Goal: Task Accomplishment & Management: Manage account settings

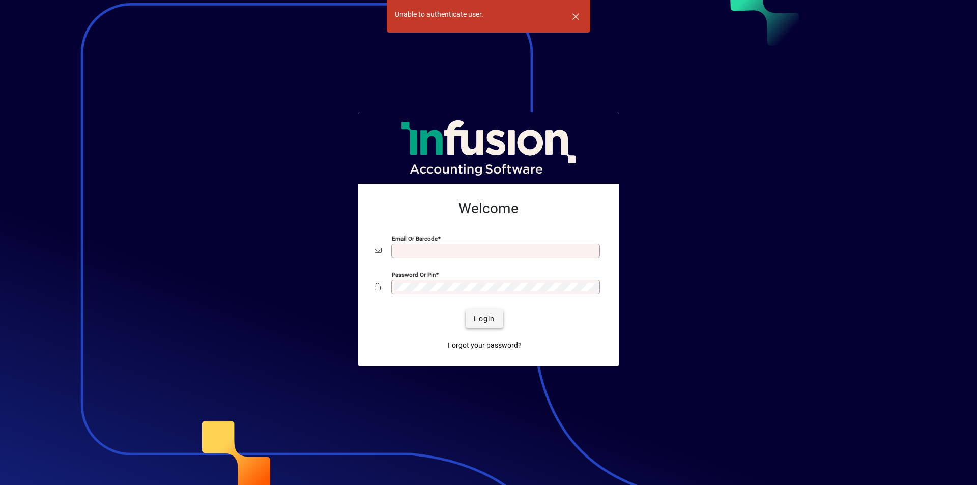
type input "**********"
click at [485, 315] on span "Login" at bounding box center [484, 319] width 21 height 11
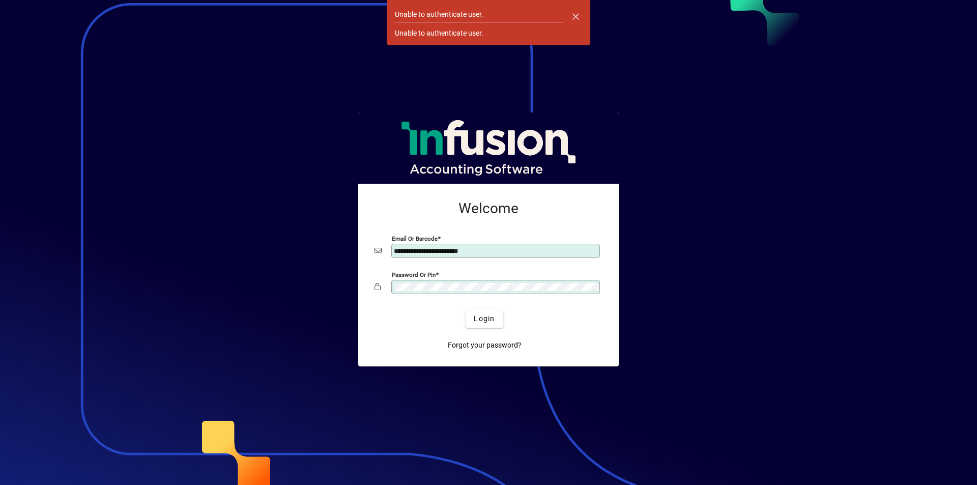
click at [750, 203] on div at bounding box center [488, 242] width 977 height 485
click at [478, 318] on span "Login" at bounding box center [484, 319] width 21 height 11
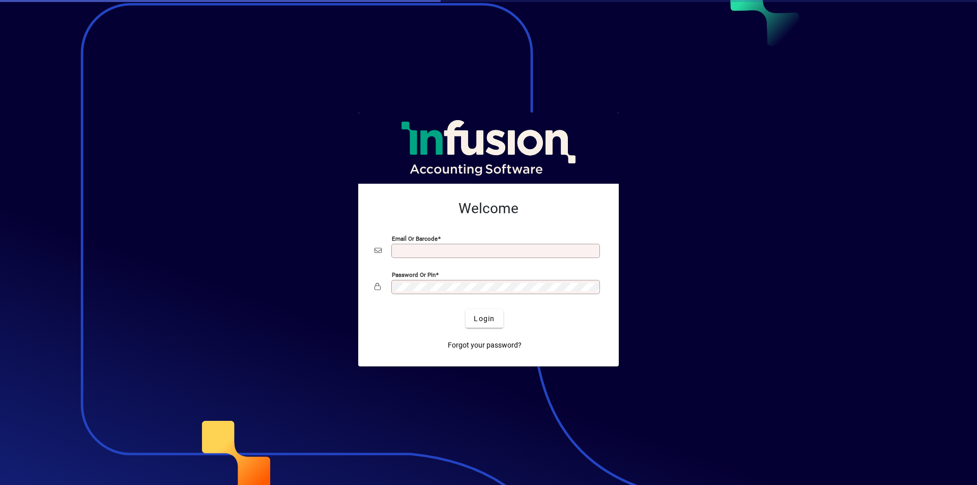
type input "**********"
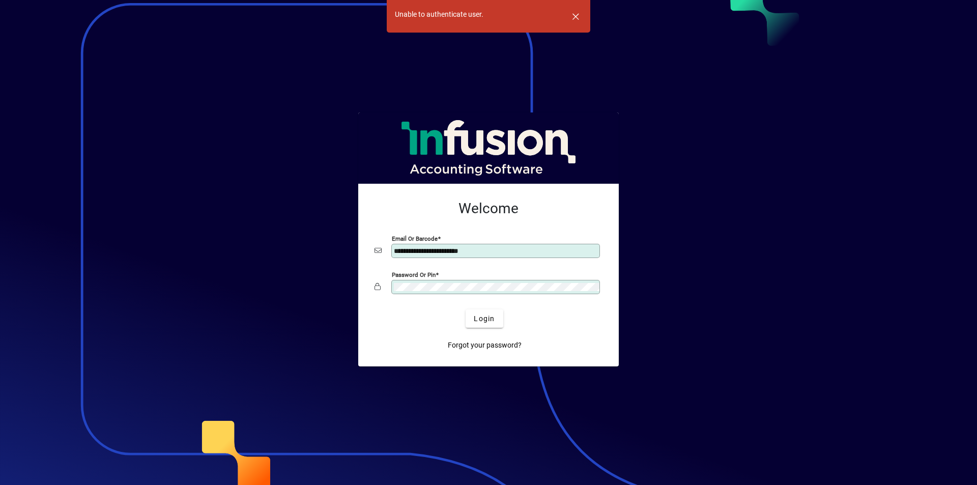
click at [679, 255] on div at bounding box center [488, 242] width 977 height 485
click at [487, 319] on span "Login" at bounding box center [484, 319] width 21 height 11
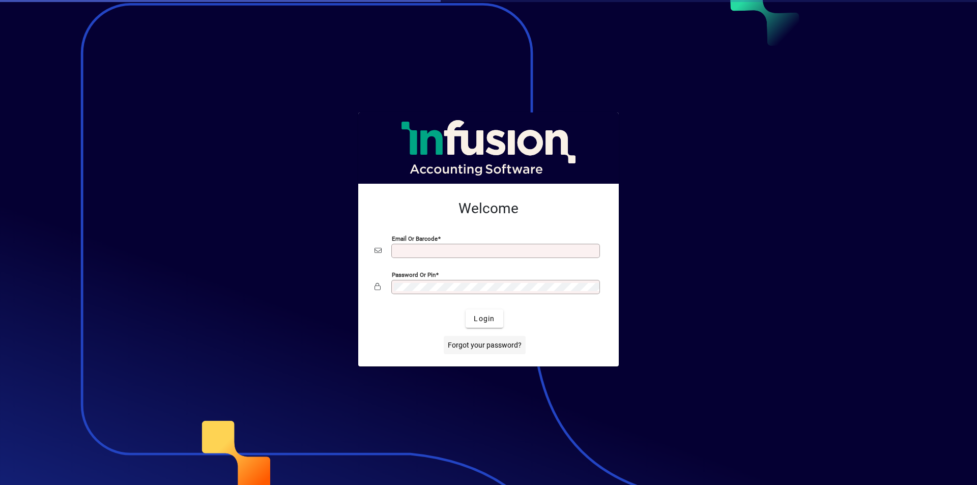
type input "**********"
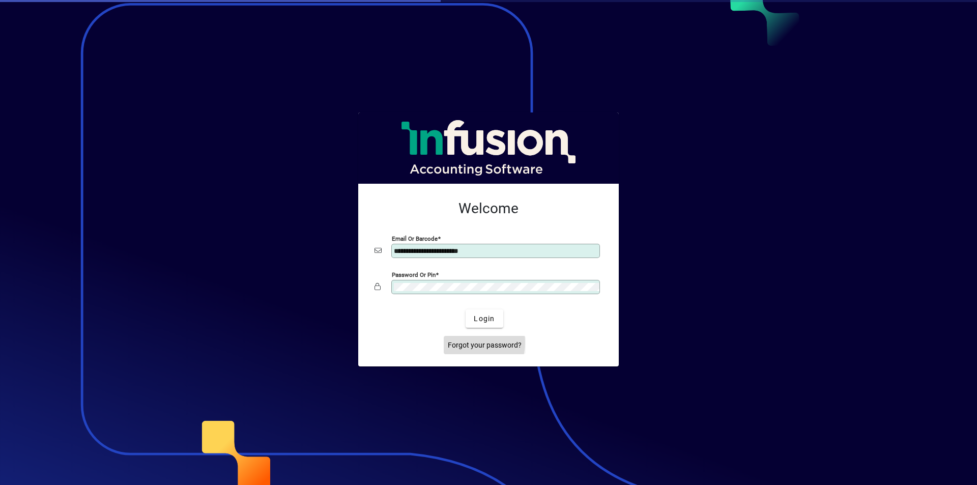
click at [467, 343] on span "Forgot your password?" at bounding box center [485, 345] width 74 height 11
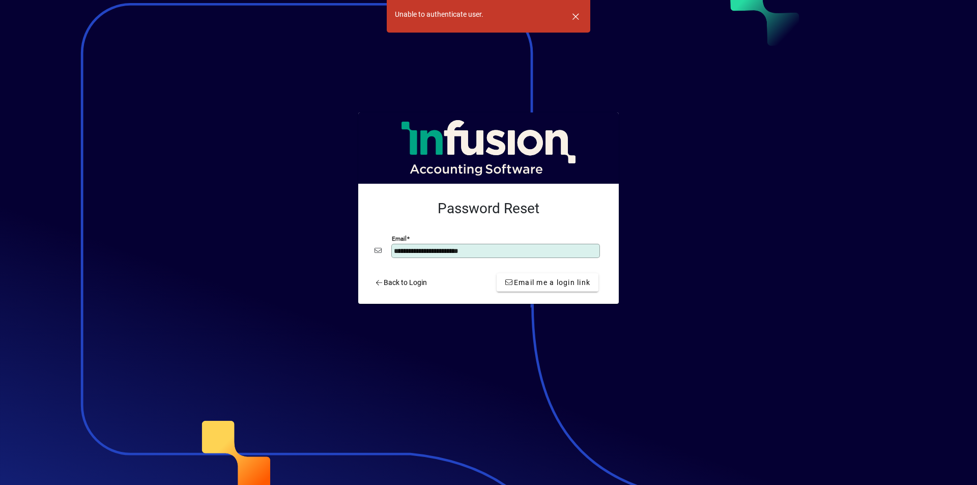
type input "**********"
click at [682, 304] on div at bounding box center [488, 242] width 977 height 485
click at [554, 283] on span "Email me a login link" at bounding box center [548, 282] width 86 height 11
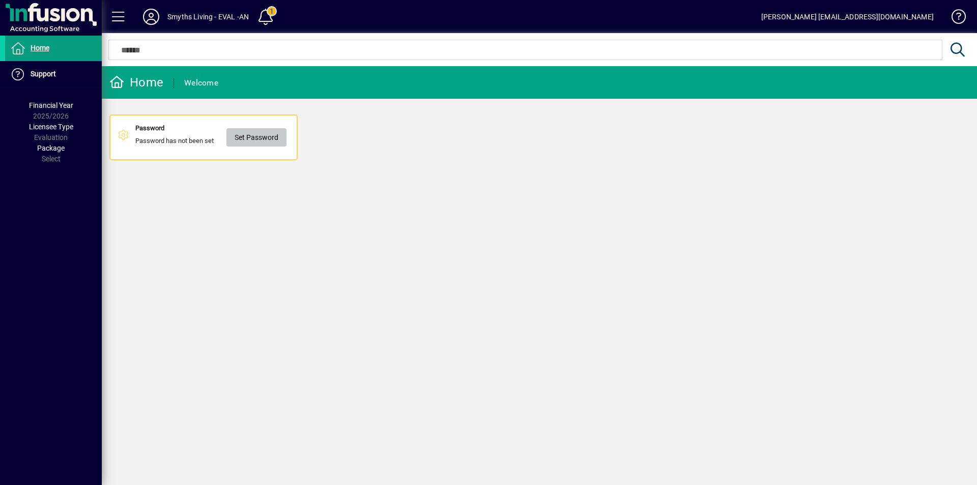
click at [255, 140] on span "Set Password" at bounding box center [257, 137] width 44 height 17
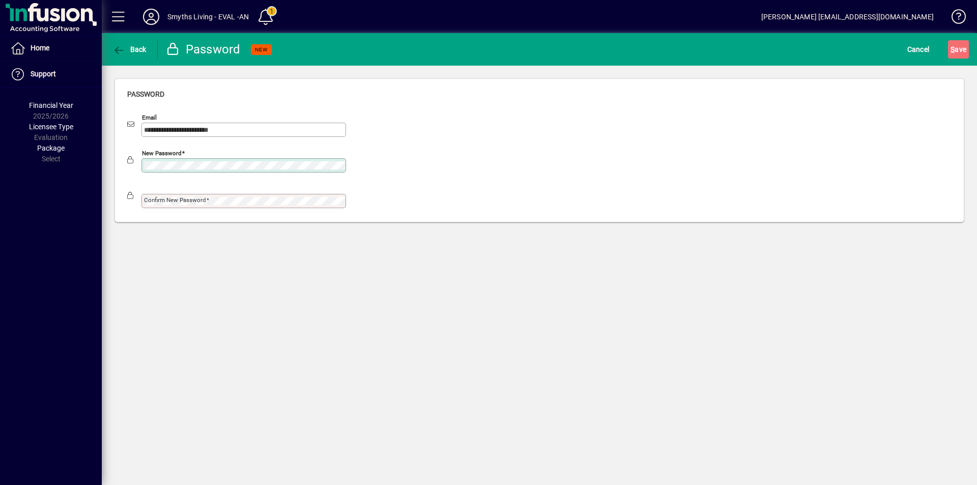
click at [168, 203] on mat-label "Confirm new password" at bounding box center [175, 199] width 62 height 7
click at [491, 379] on div "**********" at bounding box center [539, 259] width 875 height 452
click at [221, 205] on div "Confirm new password" at bounding box center [243, 201] width 205 height 14
click at [963, 50] on span "S ave" at bounding box center [959, 49] width 16 height 16
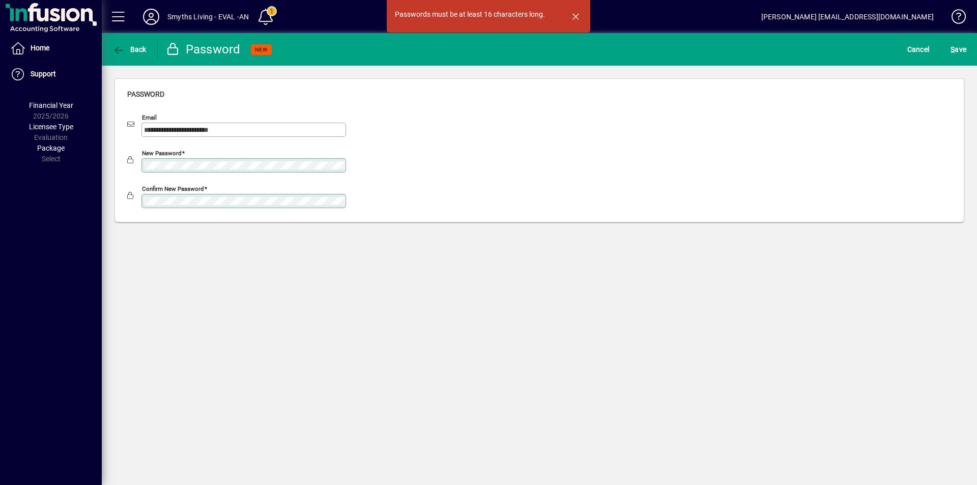
click at [167, 177] on div at bounding box center [236, 178] width 219 height 11
click at [152, 279] on div "**********" at bounding box center [539, 259] width 875 height 452
drag, startPoint x: 957, startPoint y: 48, endPoint x: 957, endPoint y: 56, distance: 8.1
click at [957, 48] on span "S ave" at bounding box center [959, 49] width 16 height 16
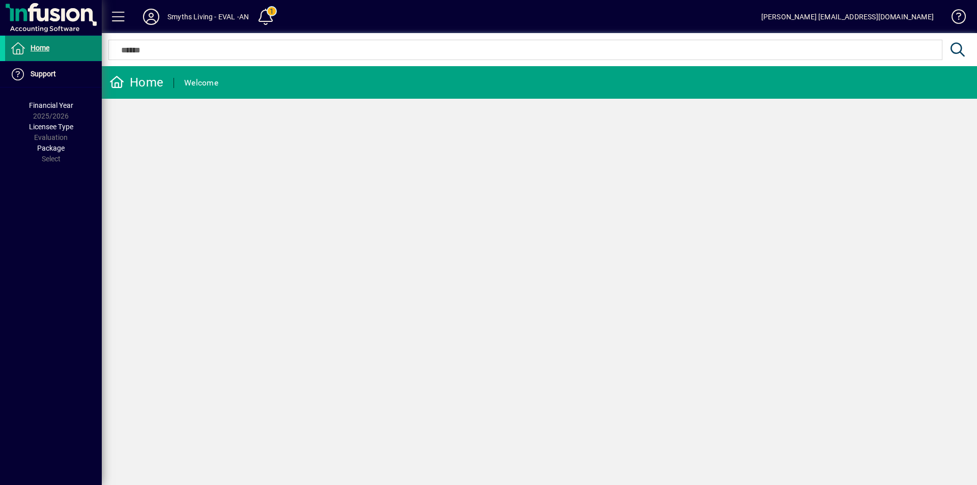
click at [40, 47] on span "Home" at bounding box center [40, 48] width 19 height 8
click at [19, 49] on icon at bounding box center [17, 48] width 15 height 12
click at [116, 10] on span at bounding box center [118, 17] width 24 height 24
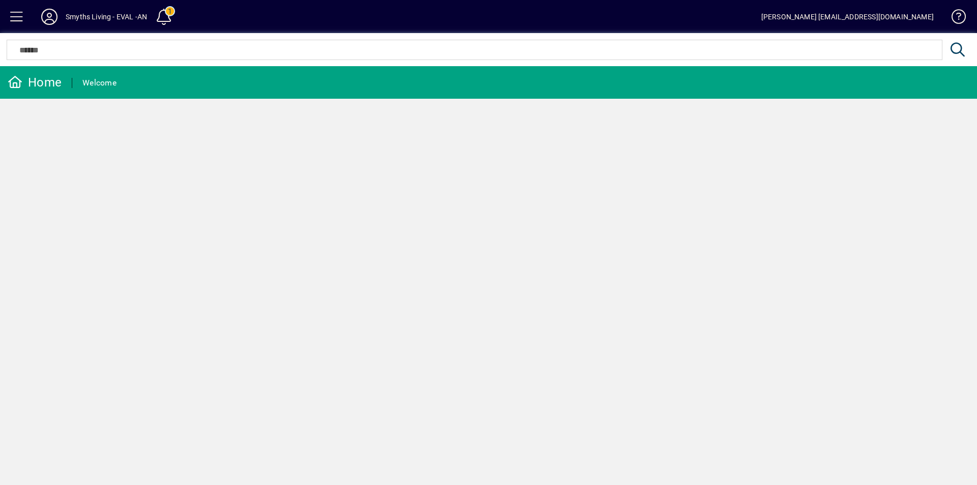
click at [76, 43] on div at bounding box center [488, 38] width 977 height 11
click at [14, 84] on icon at bounding box center [15, 82] width 15 height 12
click at [112, 84] on div "Welcome" at bounding box center [99, 83] width 34 height 16
click at [166, 17] on span at bounding box center [164, 17] width 24 height 24
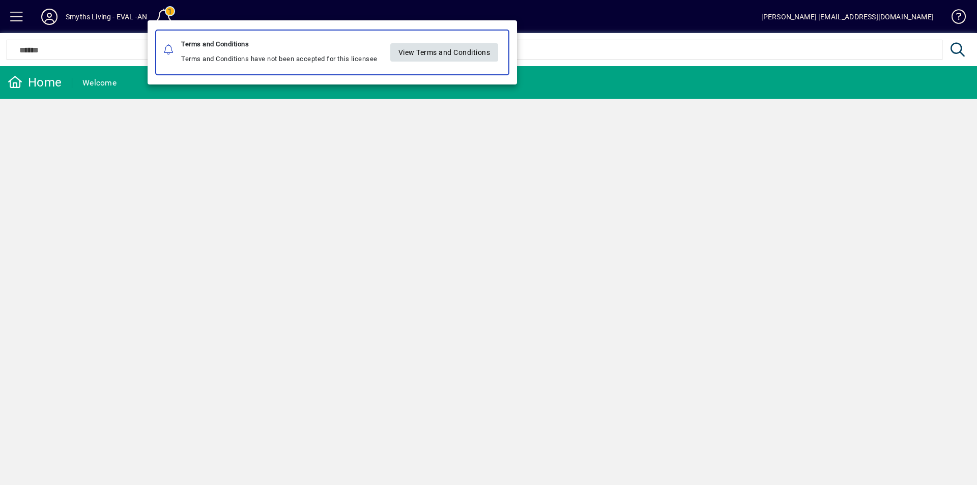
click at [456, 53] on span "View Terms and Conditions" at bounding box center [445, 52] width 92 height 17
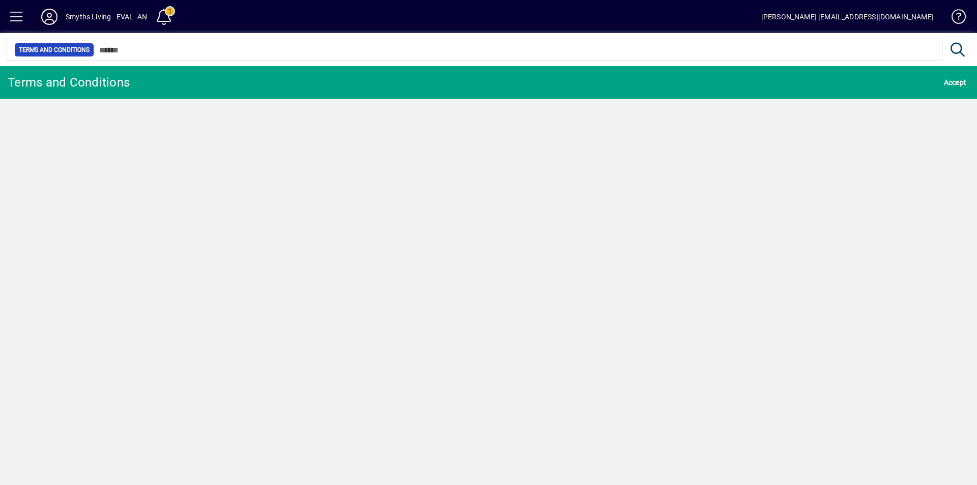
click at [46, 14] on icon at bounding box center [49, 17] width 20 height 16
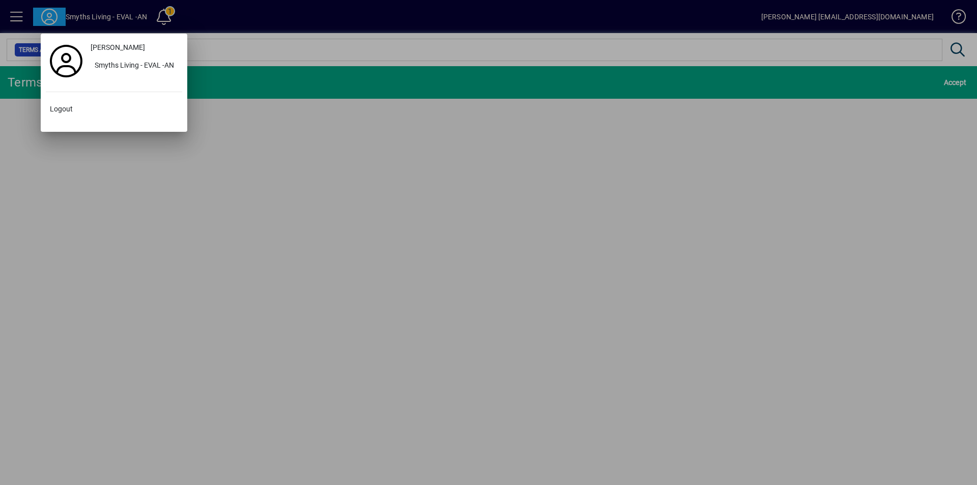
click at [74, 200] on div at bounding box center [488, 242] width 977 height 485
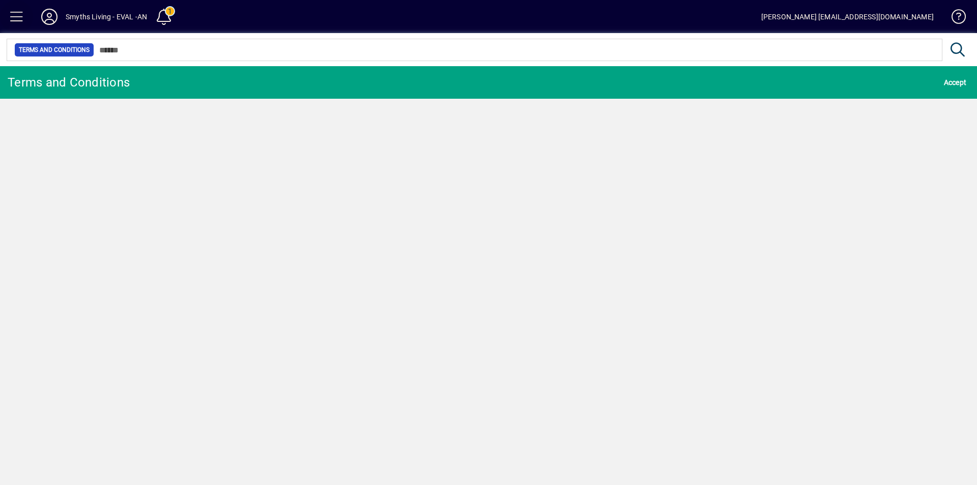
click at [22, 20] on span at bounding box center [17, 17] width 24 height 24
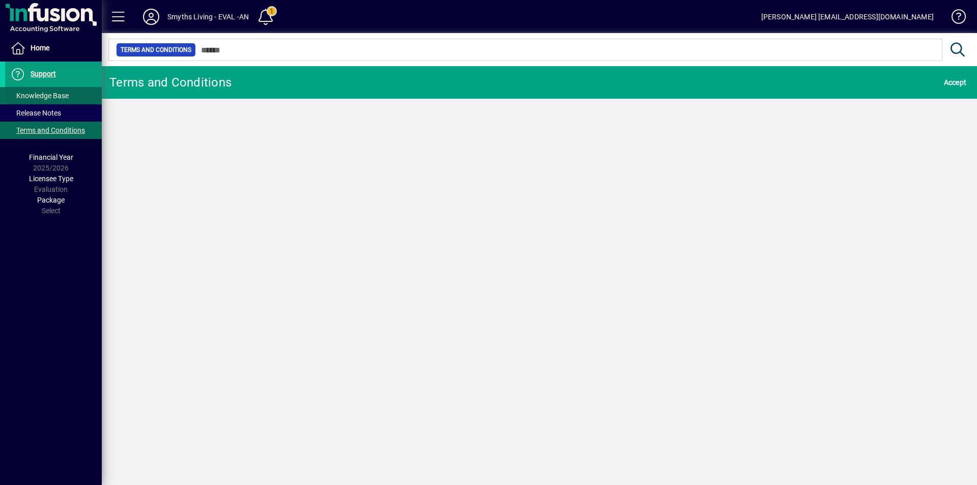
click at [42, 96] on span "Knowledge Base" at bounding box center [39, 96] width 59 height 8
